Goal: Navigation & Orientation: Find specific page/section

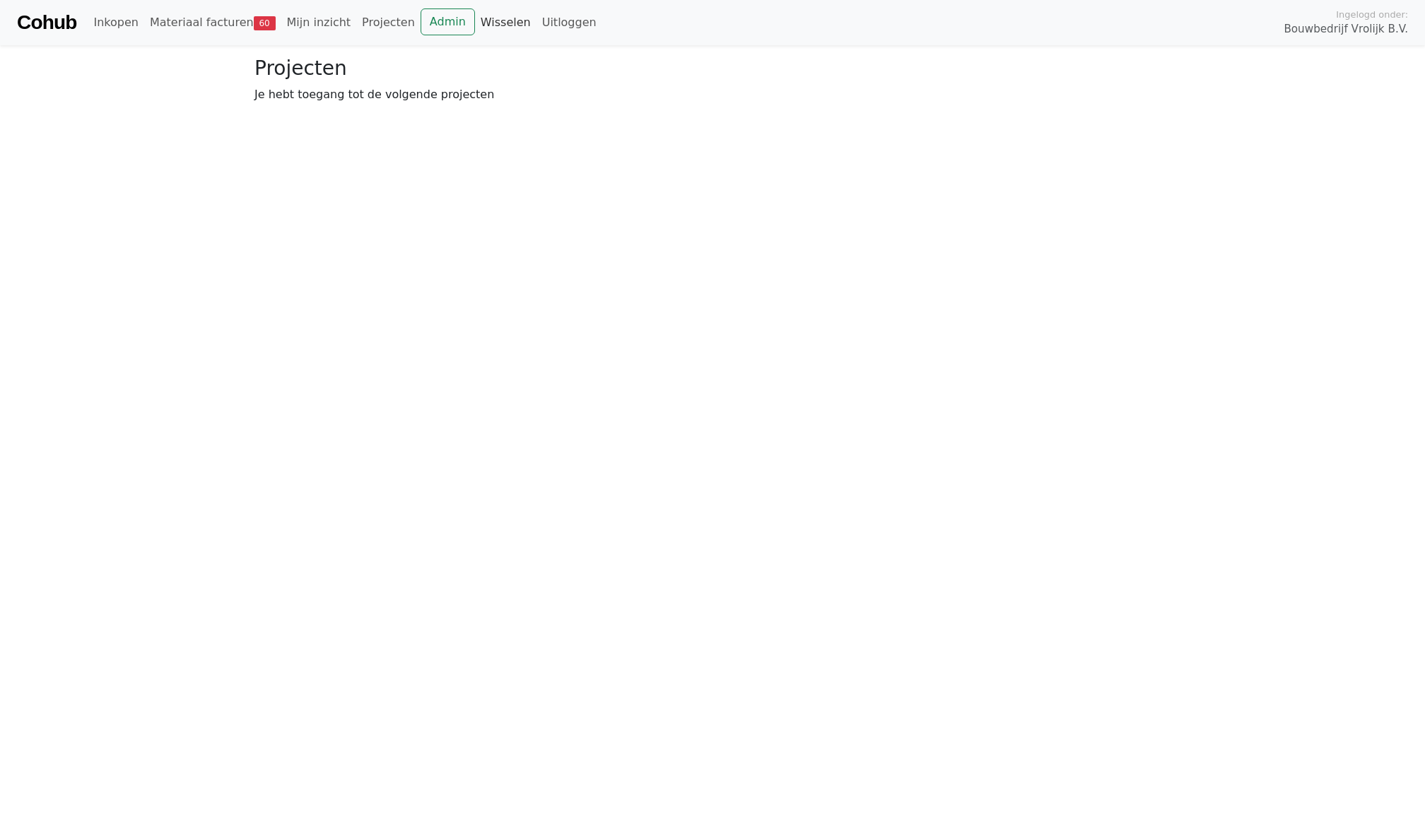
click at [484, 29] on link "Wisselen" at bounding box center [506, 23] width 62 height 28
click at [501, 31] on link "Wisselen" at bounding box center [506, 23] width 62 height 28
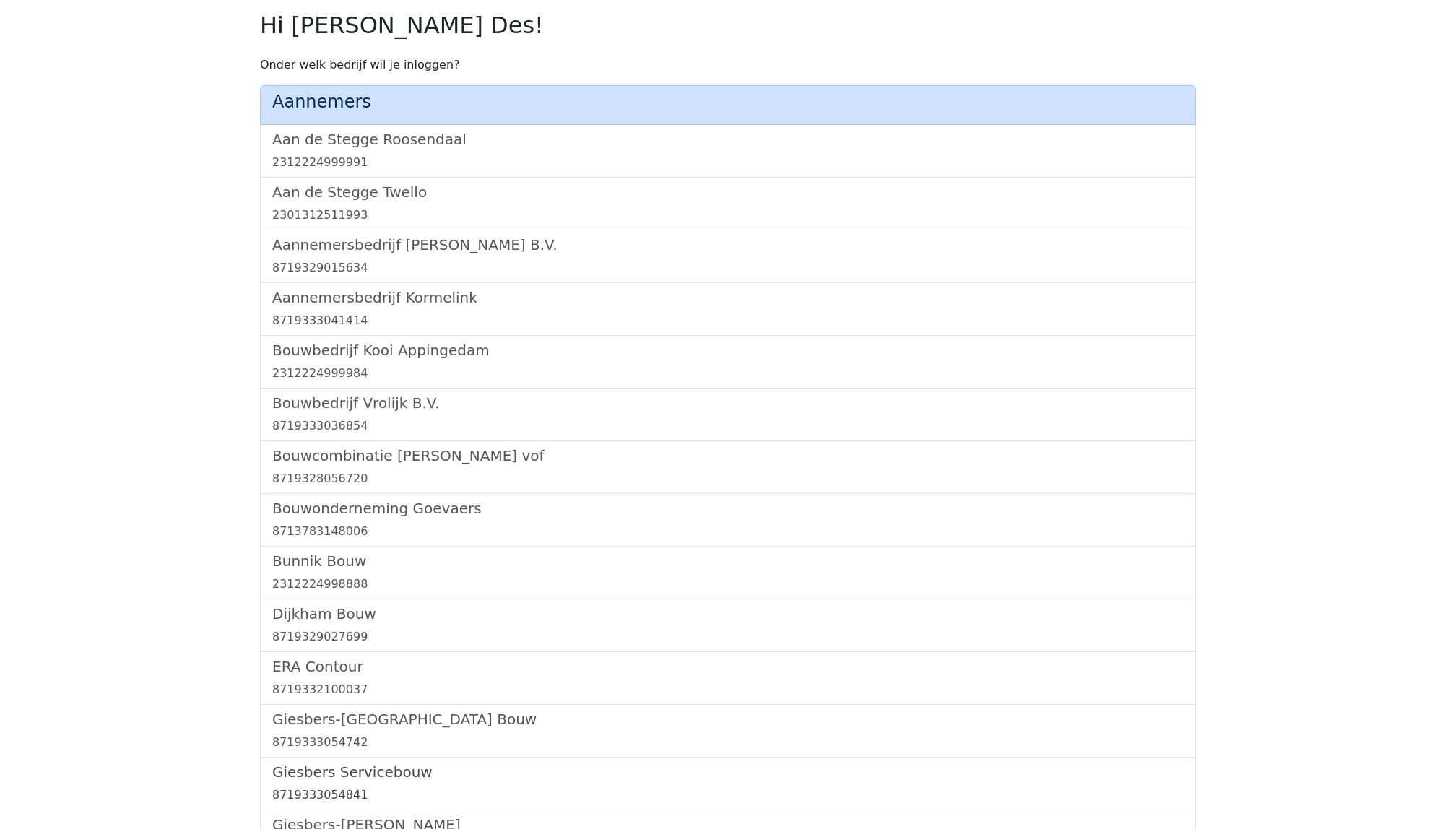
scroll to position [466, 0]
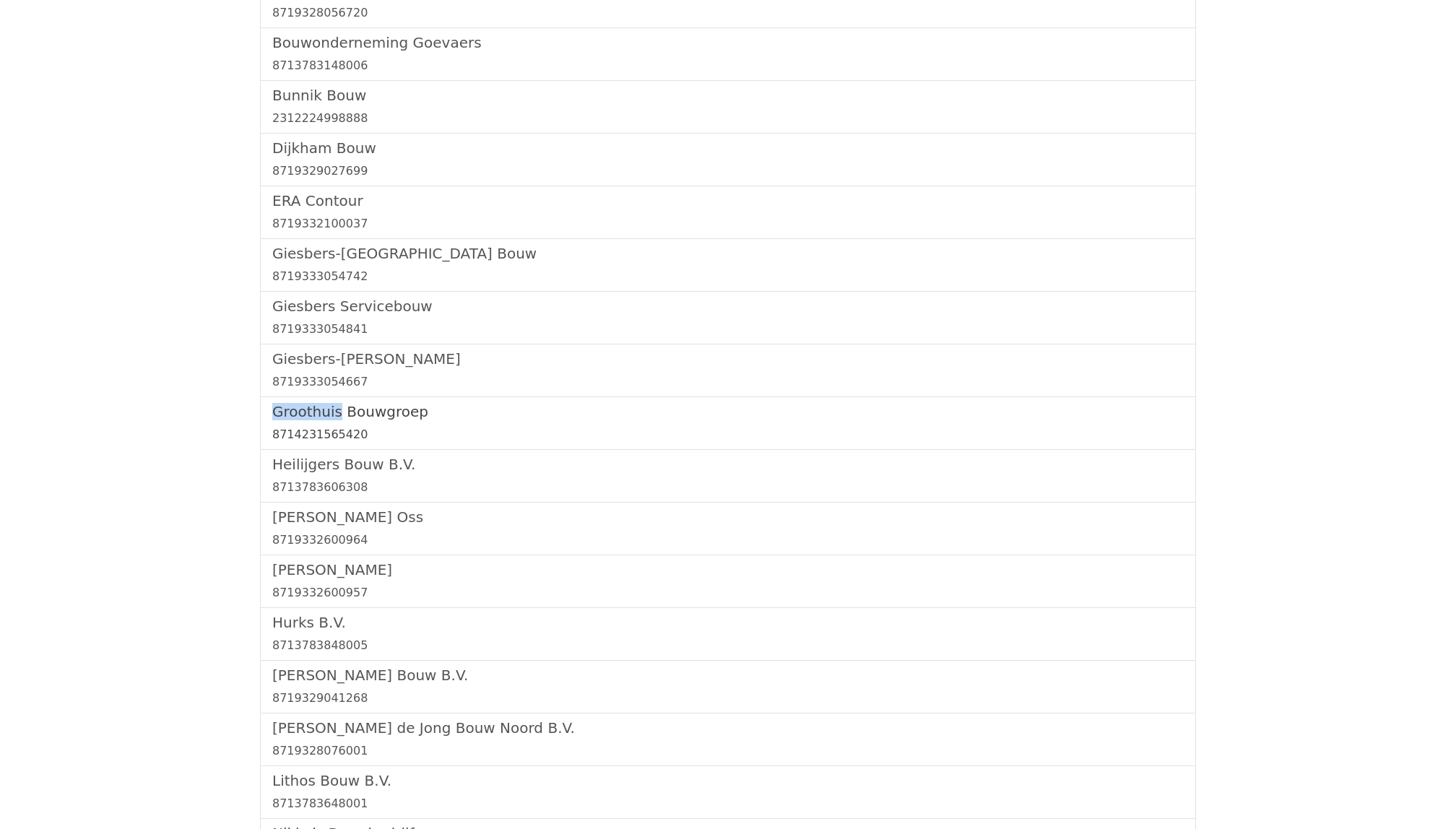
click at [345, 413] on h5 "Groothuis Bouwgroep" at bounding box center [728, 411] width 911 height 17
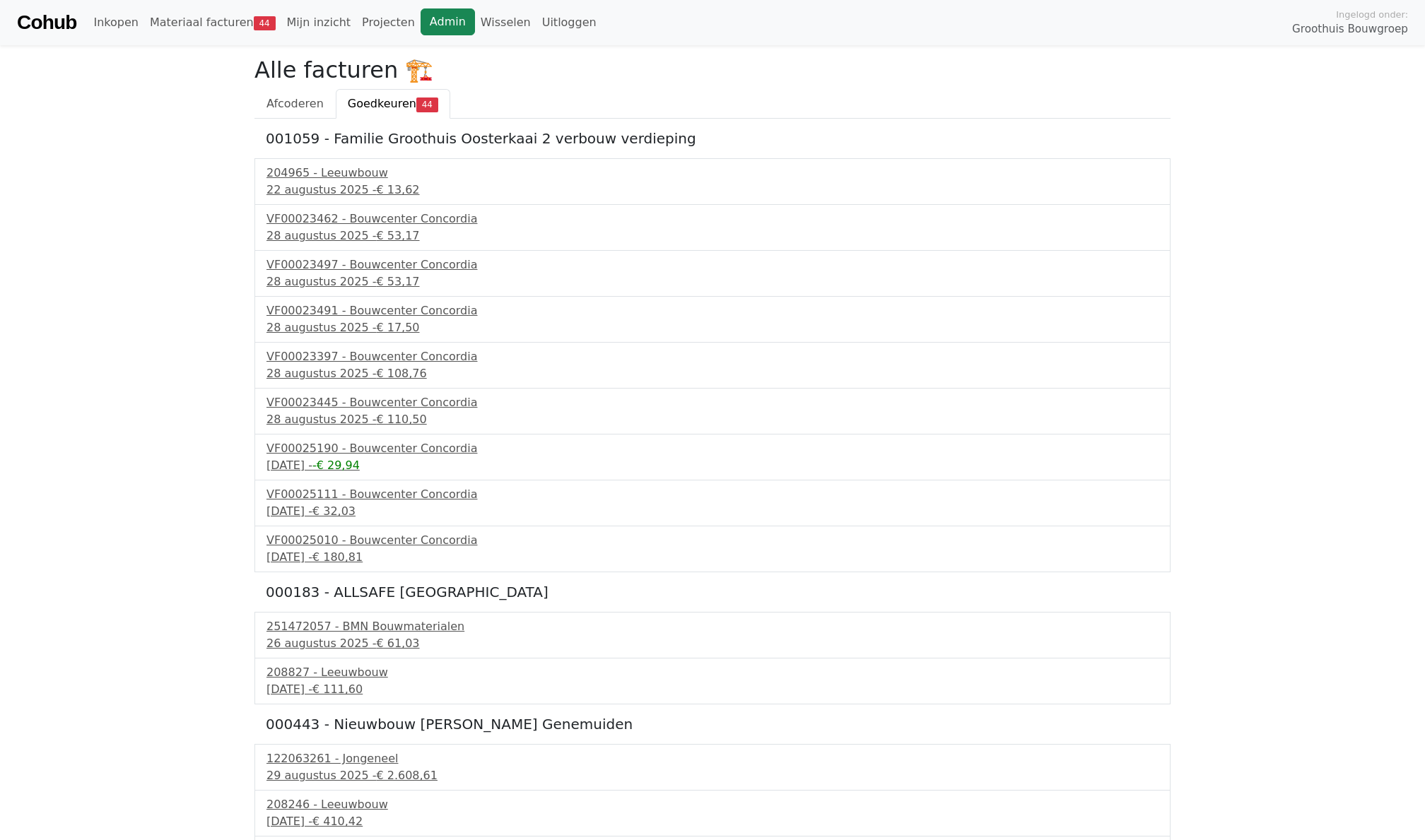
click at [434, 12] on link "Admin" at bounding box center [447, 22] width 55 height 27
